Goal: Task Accomplishment & Management: Complete application form

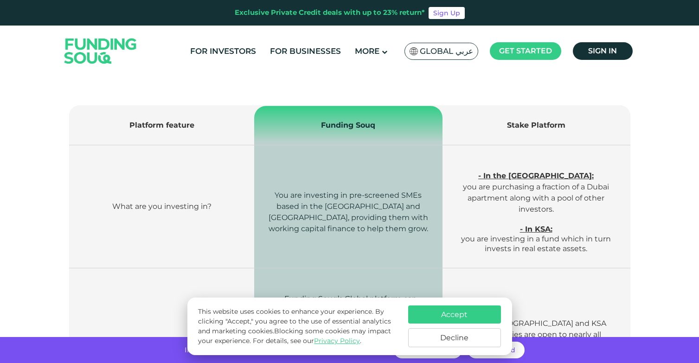
scroll to position [309, 0]
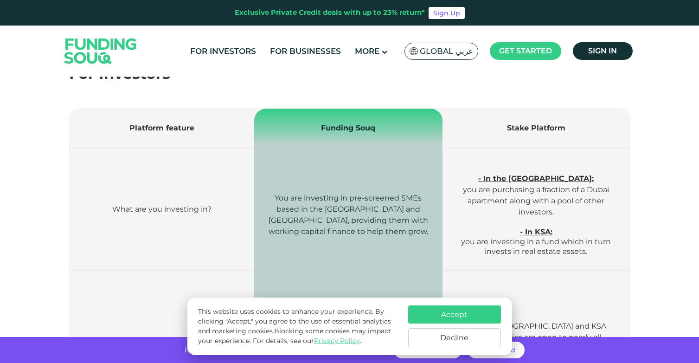
click at [454, 319] on button "Accept" at bounding box center [454, 314] width 93 height 18
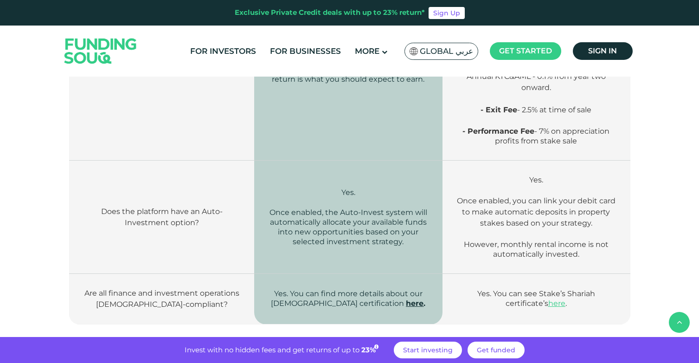
scroll to position [1397, 0]
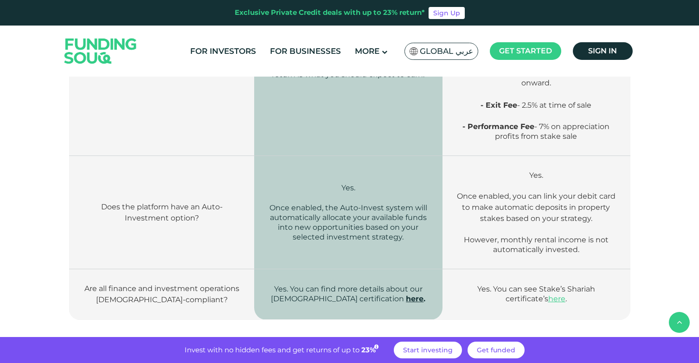
click at [406, 294] on link "here" at bounding box center [415, 298] width 18 height 9
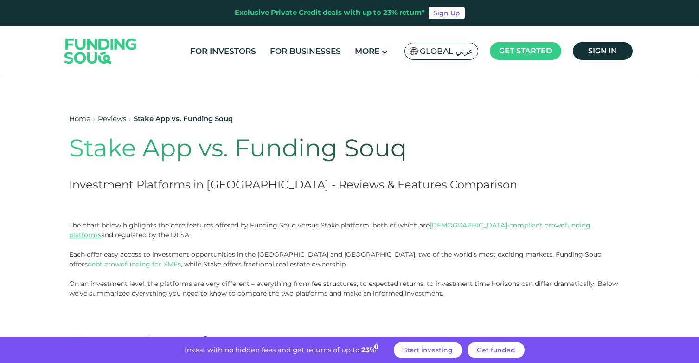
click at [440, 51] on span "Global عربي" at bounding box center [446, 51] width 53 height 11
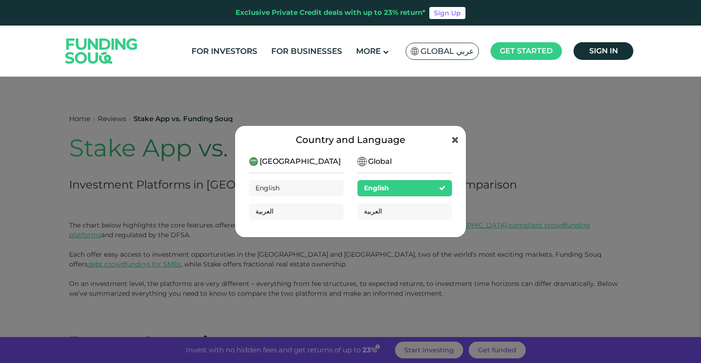
click at [299, 90] on div "Country and Language [GEOGRAPHIC_DATA] English العربية Global English العربية" at bounding box center [350, 181] width 701 height 363
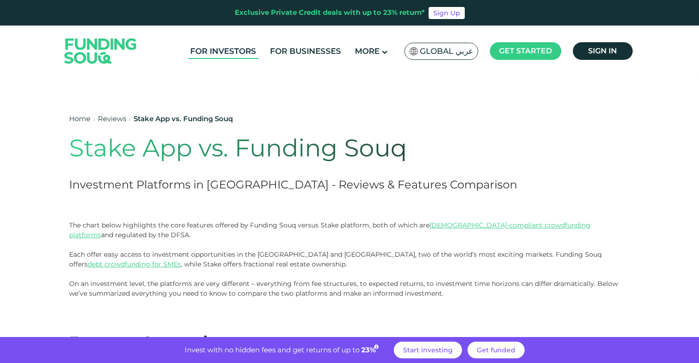
click at [228, 51] on link "For Investors" at bounding box center [223, 51] width 71 height 15
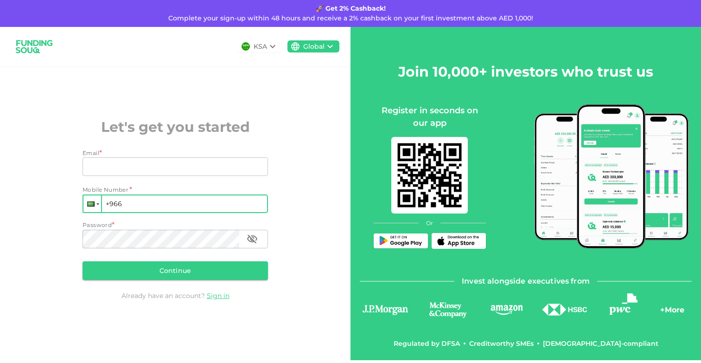
click at [96, 209] on div at bounding box center [92, 203] width 18 height 17
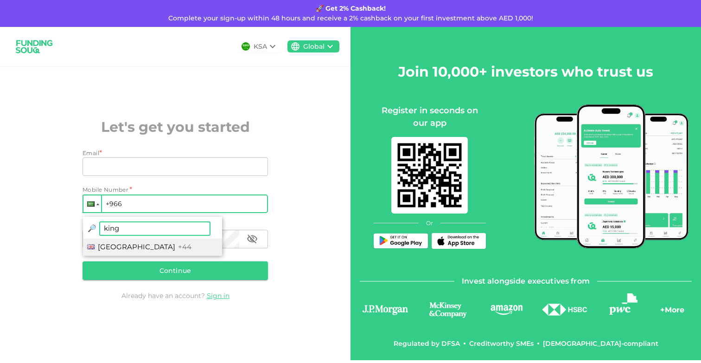
type input "king"
click at [126, 247] on span "United Kingdom" at bounding box center [136, 246] width 77 height 9
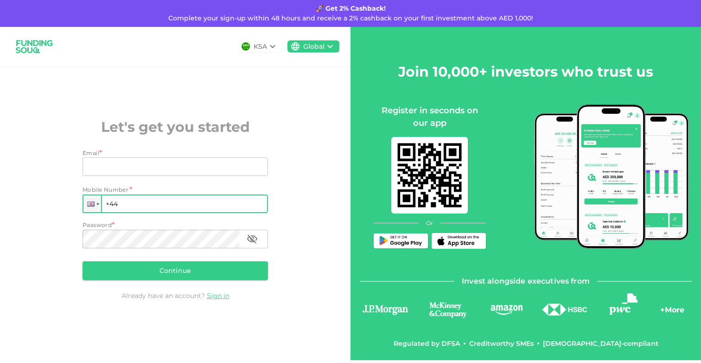
click at [169, 203] on input "+44" at bounding box center [176, 203] width 186 height 19
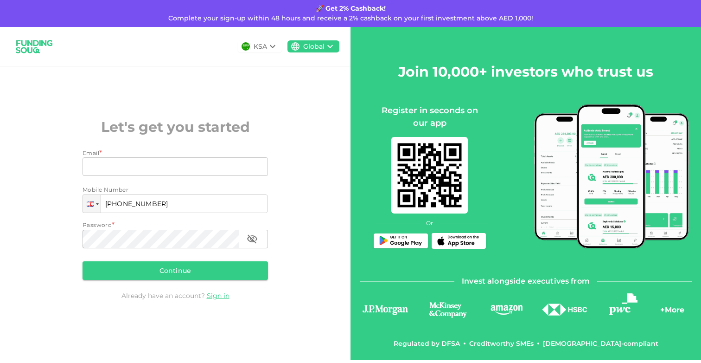
type input "+44 7950 143301"
click at [162, 167] on input "Email" at bounding box center [170, 166] width 175 height 19
click at [271, 94] on div "KSA Global Let's get you started Email * Email Email Mobile Number Phone +44 79…" at bounding box center [175, 193] width 351 height 333
click at [130, 159] on input "Email" at bounding box center [170, 166] width 175 height 19
